Goal: Information Seeking & Learning: Learn about a topic

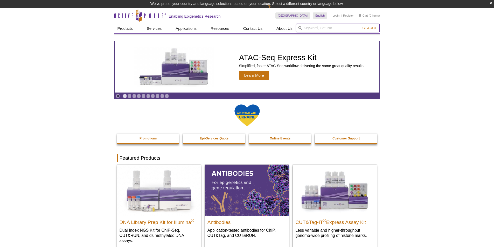
click at [314, 26] on input "search" at bounding box center [338, 28] width 84 height 9
type input "CUT TAG"
click at [361, 26] on button "Search" at bounding box center [370, 28] width 18 height 5
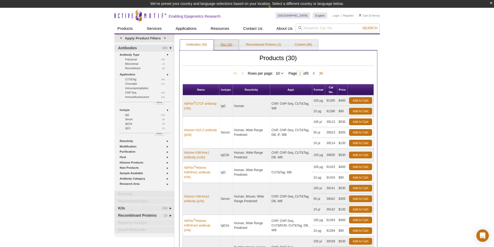
click at [232, 47] on link "Kits (18)" at bounding box center [227, 45] width 24 height 10
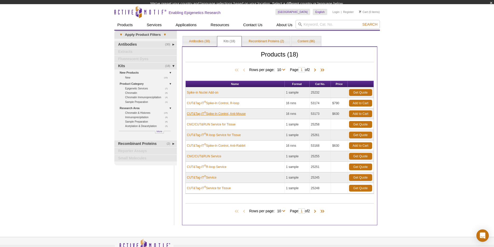
drag, startPoint x: 247, startPoint y: 106, endPoint x: 200, endPoint y: 108, distance: 47.0
click at [185, 107] on div "Products (18) Rows per page: 10 All 10 Page 1 of 2 Name Format Cat No. Price Sp…" at bounding box center [279, 135] width 195 height 179
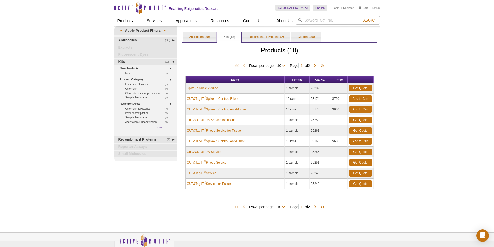
click at [261, 97] on td "CUT&Tag-IT ® Spike-In Control, R-loop" at bounding box center [235, 99] width 99 height 11
drag, startPoint x: 248, startPoint y: 110, endPoint x: 184, endPoint y: 111, distance: 64.4
click at [184, 111] on div "Products (18) Rows per page: 10 All 10 Page 1 of 2 Name Format Cat No. Price Sp…" at bounding box center [279, 131] width 195 height 179
click at [257, 140] on td "CUT&Tag-IT ® Spike-In Control, Anti-Rabbit" at bounding box center [235, 141] width 99 height 11
drag, startPoint x: 254, startPoint y: 141, endPoint x: 188, endPoint y: 141, distance: 66.4
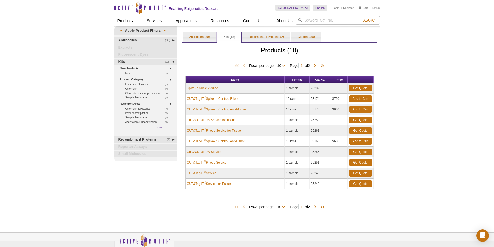
click at [188, 141] on td "CUT&Tag-IT ® Spike-In Control, Anti-Rabbit" at bounding box center [235, 141] width 99 height 11
click at [262, 142] on td "CUT&Tag-IT ® Spike-In Control, Anti-Rabbit" at bounding box center [235, 141] width 99 height 11
drag, startPoint x: 258, startPoint y: 141, endPoint x: 187, endPoint y: 141, distance: 71.1
click at [186, 141] on td "CUT&Tag-IT ® Spike-In Control, Anti-Rabbit" at bounding box center [235, 141] width 99 height 11
click at [257, 144] on td "CUT&Tag-IT ® Spike-In Control, Anti-Rabbit" at bounding box center [235, 141] width 99 height 11
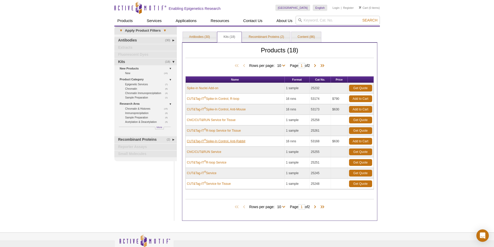
drag, startPoint x: 253, startPoint y: 141, endPoint x: 187, endPoint y: 140, distance: 66.4
click at [187, 140] on td "CUT&Tag-IT ® Spike-In Control, Anti-Rabbit" at bounding box center [235, 141] width 99 height 11
click at [225, 142] on link "CUT&Tag-IT ® Spike-In Control, Anti-Rabbit" at bounding box center [216, 141] width 58 height 5
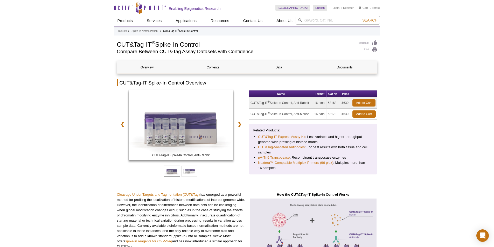
click at [356, 124] on div "Name Format Cat No. Price CUT&Tag-IT ® Spike-In Control, Anti-Rabbit 16 rxns 53…" at bounding box center [313, 138] width 128 height 97
drag, startPoint x: 349, startPoint y: 102, endPoint x: 251, endPoint y: 106, distance: 98.2
click at [251, 106] on tr "CUT&Tag-IT ® Spike-In Control, Anti-Rabbit 16 rxns 53168 $630 Add to Cart" at bounding box center [313, 103] width 128 height 11
click at [223, 81] on h2 "CUT&Tag-IT Spike-In Control Overview" at bounding box center [247, 82] width 261 height 7
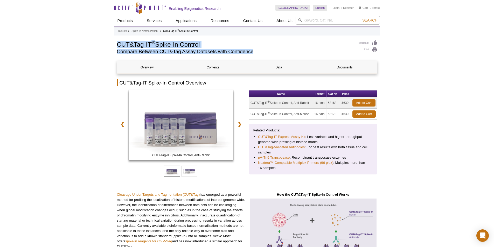
drag, startPoint x: 115, startPoint y: 44, endPoint x: 261, endPoint y: 50, distance: 145.7
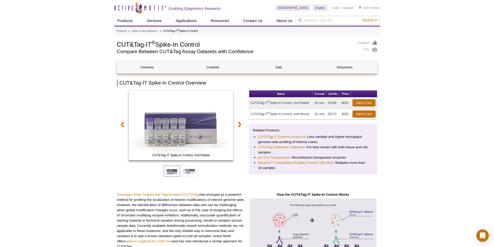
click at [227, 80] on h2 "CUT&Tag-IT Spike-In Control Overview" at bounding box center [247, 82] width 261 height 7
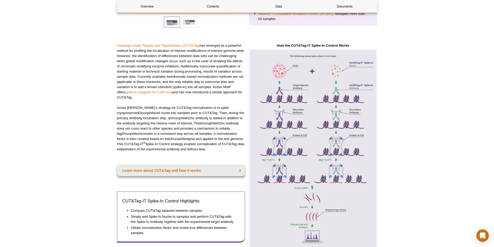
scroll to position [156, 0]
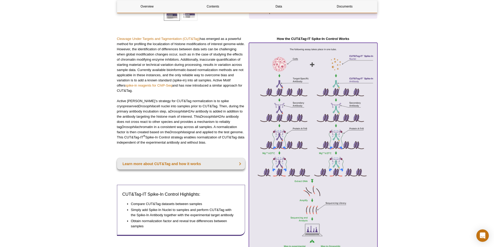
click at [315, 105] on img at bounding box center [313, 162] width 128 height 238
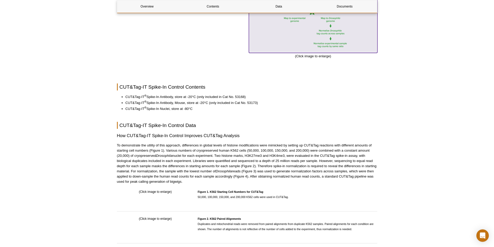
scroll to position [389, 0]
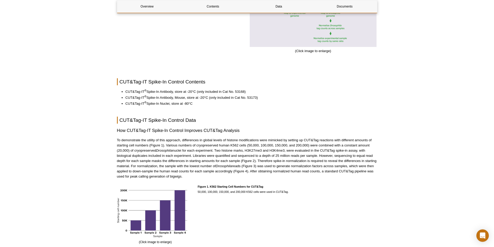
drag, startPoint x: 204, startPoint y: 105, endPoint x: 106, endPoint y: 79, distance: 101.5
click at [106, 79] on div "Active Motif Logo Enabling Epigenetics Research 0 Search Skip to content Active…" at bounding box center [247, 130] width 494 height 1038
click at [217, 98] on li "CUT&Tag-IT ® Spike-In Antibody, Mouse, store at -20°C (only included in Cat No.…" at bounding box center [249, 97] width 247 height 5
drag, startPoint x: 198, startPoint y: 104, endPoint x: 118, endPoint y: 80, distance: 83.7
click at [118, 80] on div "Overview Contents Data Documents CUT&Tag-IT Spike-In Control Overview CUT&Tag-I…" at bounding box center [247, 124] width 261 height 905
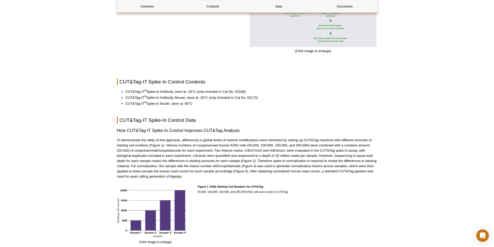
click at [236, 109] on div "Overview Contents Data Documents CUT&Tag-IT Spike-In Control Overview CUT&Tag-I…" at bounding box center [247, 124] width 261 height 905
drag, startPoint x: 174, startPoint y: 98, endPoint x: 118, endPoint y: 80, distance: 58.7
click at [118, 80] on div "Overview Contents Data Documents CUT&Tag-IT Spike-In Control Overview CUT&Tag-I…" at bounding box center [247, 124] width 261 height 905
click at [242, 104] on li "CUT&Tag-IT ® Spike-In Nuclei, store at -80°C" at bounding box center [249, 103] width 247 height 5
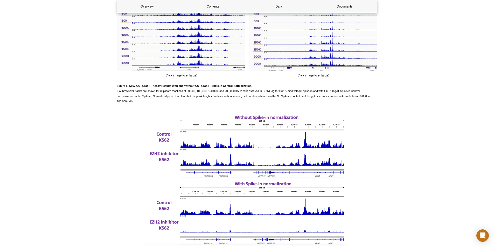
scroll to position [882, 0]
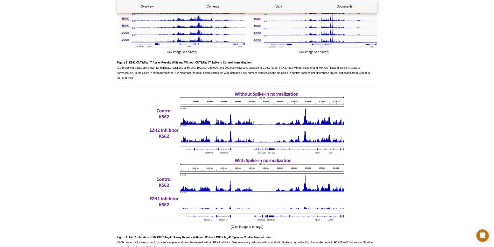
click at [374, 118] on div "(Click image to enlarge)" at bounding box center [247, 160] width 261 height 139
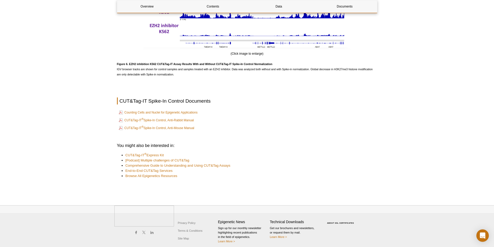
scroll to position [1059, 0]
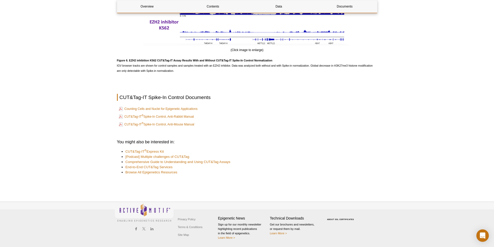
click at [204, 117] on td "CUT&Tag-IT ® Spike-In Control, Anti-Rabbit Manual" at bounding box center [247, 116] width 259 height 7
click at [186, 118] on link "CUT&Tag-IT ® Spike-In Control, Anti-Rabbit Manual" at bounding box center [156, 117] width 75 height 6
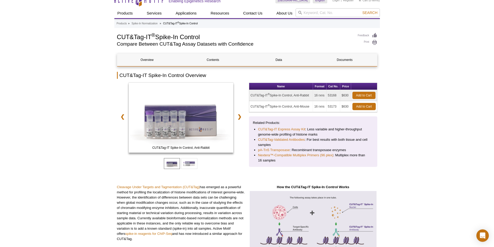
scroll to position [0, 0]
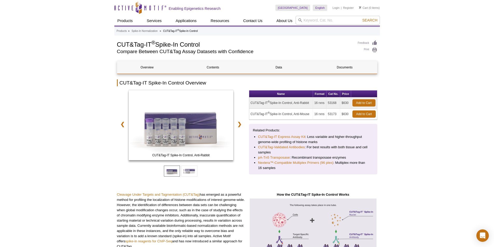
drag, startPoint x: 206, startPoint y: 43, endPoint x: 115, endPoint y: 44, distance: 90.8
copy h1 "CUT&Tag-IT ® Spike-In Control"
click at [330, 104] on td "53168" at bounding box center [334, 103] width 14 height 11
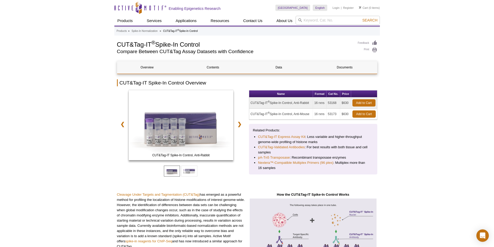
copy td "53168"
click at [344, 103] on td "$630" at bounding box center [345, 103] width 11 height 11
copy td "630"
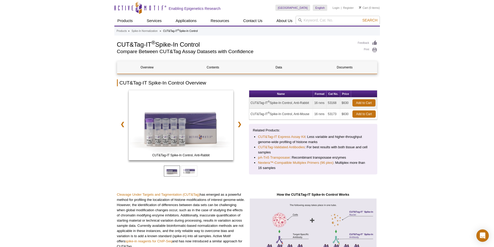
drag, startPoint x: 350, startPoint y: 114, endPoint x: 250, endPoint y: 102, distance: 100.9
click at [250, 102] on tbody "CUT&Tag-IT ® Spike-In Control, Anti-Rabbit 16 rxns 53168 $630 Add to Cart CUT&T…" at bounding box center [313, 109] width 128 height 22
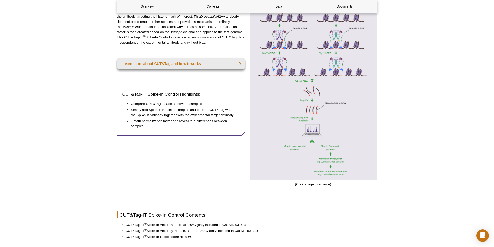
scroll to position [259, 0]
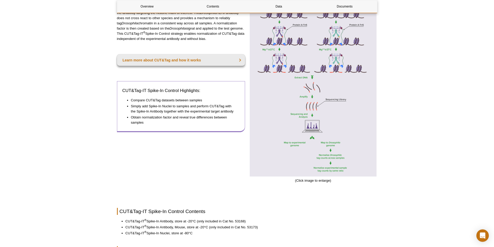
click at [170, 124] on li "Obtain normalization factor and reveal true differences between samples" at bounding box center [183, 120] width 104 height 10
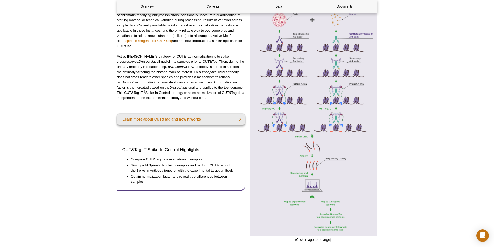
scroll to position [208, 0]
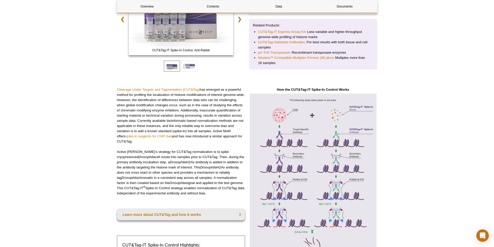
scroll to position [78, 0]
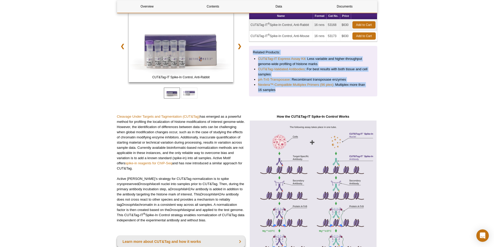
drag, startPoint x: 285, startPoint y: 94, endPoint x: 251, endPoint y: 51, distance: 54.4
click at [251, 51] on div "Related Products: CUT&Tag-IT Express Assay Kit : Less variable and higher-throu…" at bounding box center [313, 71] width 128 height 51
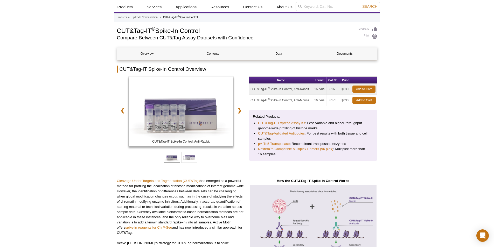
scroll to position [0, 0]
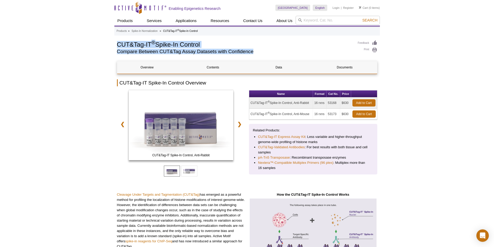
drag, startPoint x: 261, startPoint y: 49, endPoint x: 107, endPoint y: 42, distance: 154.1
drag, startPoint x: 112, startPoint y: 43, endPoint x: 267, endPoint y: 54, distance: 154.5
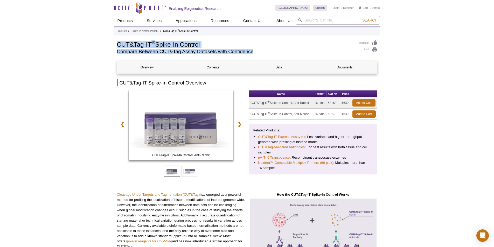
click at [270, 52] on h2 "Compare Between CUT&Tag Assay Datasets with Confidence" at bounding box center [235, 51] width 236 height 5
drag, startPoint x: 260, startPoint y: 51, endPoint x: 108, endPoint y: 36, distance: 152.1
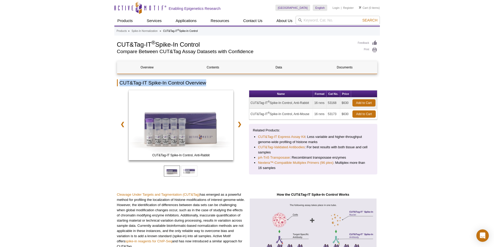
drag, startPoint x: 209, startPoint y: 83, endPoint x: 181, endPoint y: 86, distance: 28.0
click at [234, 86] on h2 "CUT&Tag-IT Spike-In Control Overview" at bounding box center [247, 82] width 261 height 7
click at [245, 81] on h2 "CUT&Tag-IT Spike-In Control Overview" at bounding box center [247, 82] width 261 height 7
drag, startPoint x: 215, startPoint y: 83, endPoint x: 137, endPoint y: 80, distance: 77.9
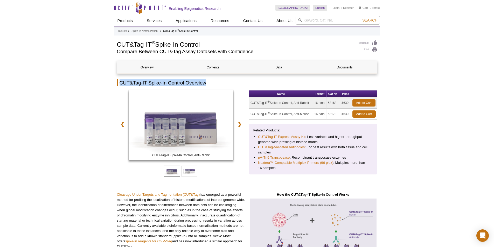
click at [120, 82] on h2 "CUT&Tag-IT Spike-In Control Overview" at bounding box center [247, 82] width 261 height 7
